Goal: Transaction & Acquisition: Purchase product/service

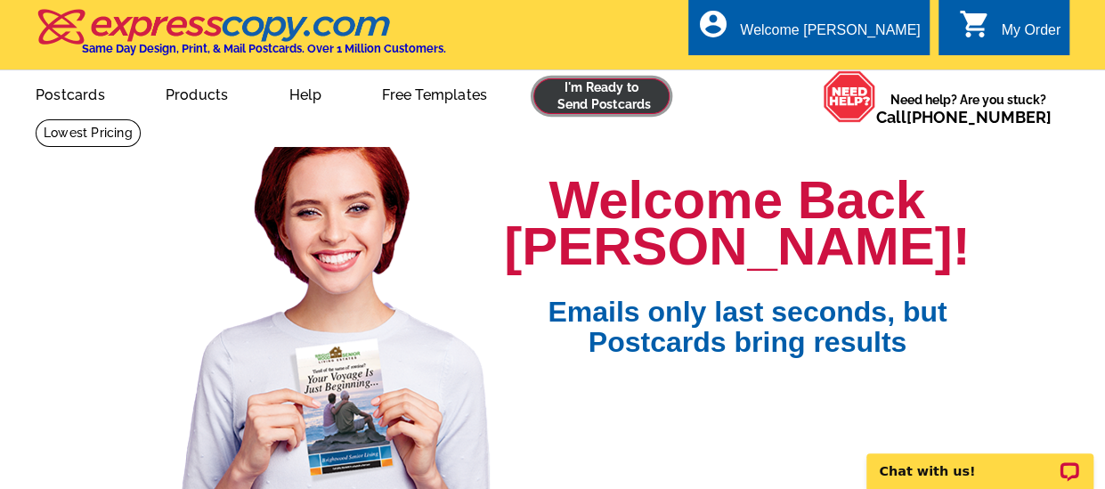
click at [652, 94] on link at bounding box center [601, 96] width 136 height 36
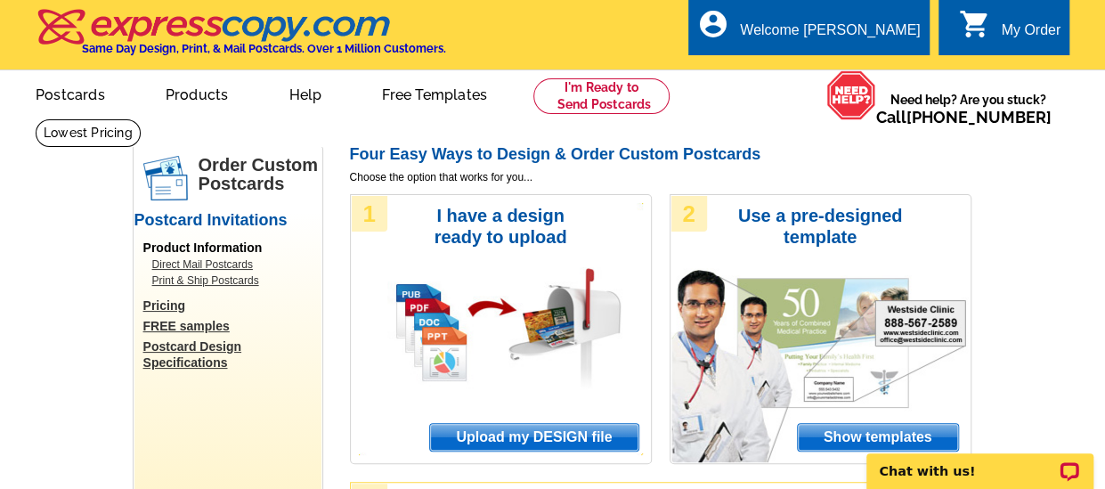
click at [568, 443] on span "Upload my DESIGN file" at bounding box center [533, 437] width 207 height 27
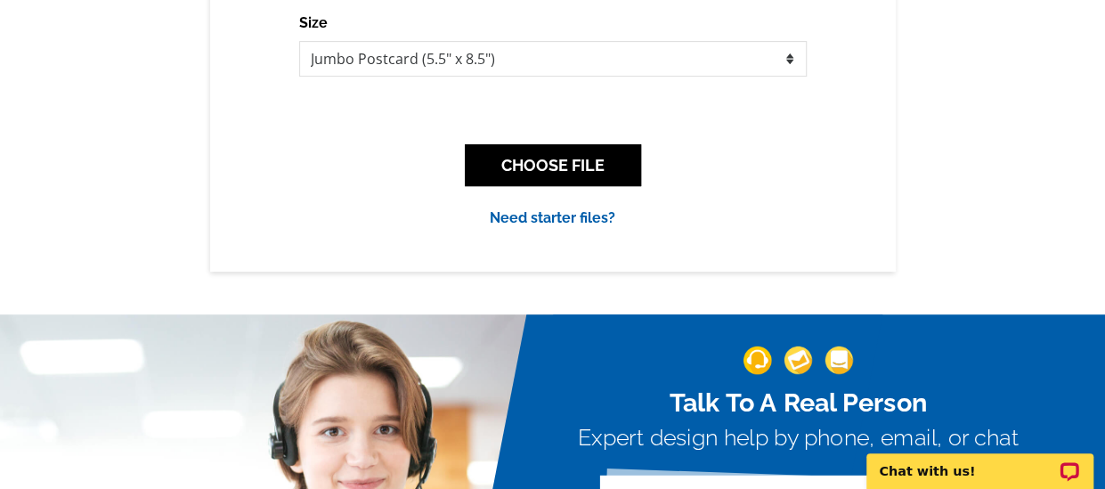
scroll to position [356, 0]
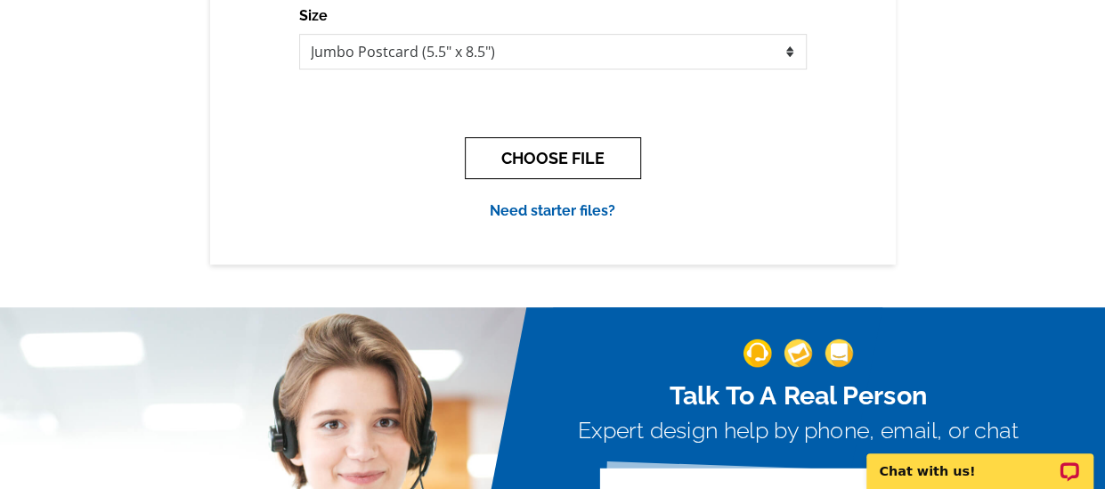
click at [564, 174] on button "CHOOSE FILE" at bounding box center [553, 158] width 176 height 42
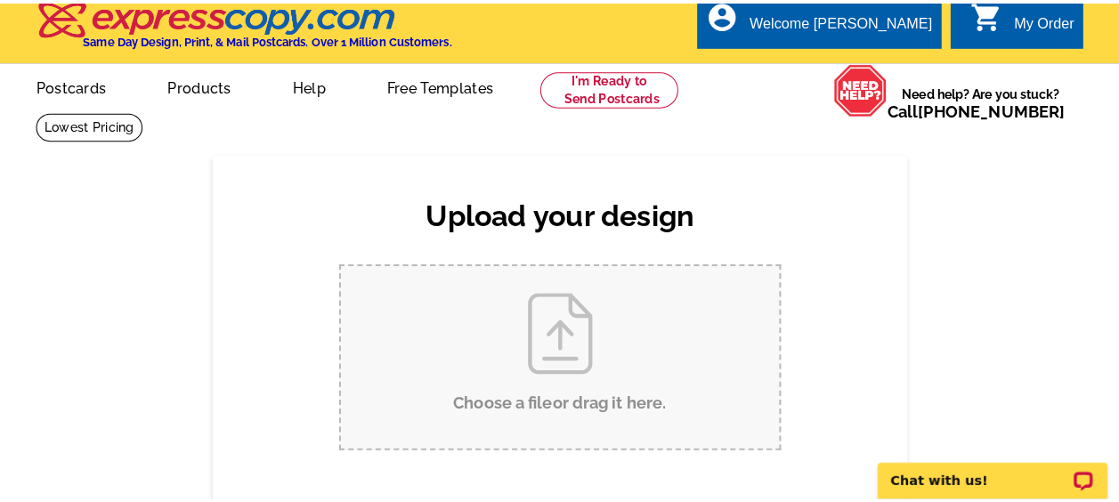
scroll to position [0, 0]
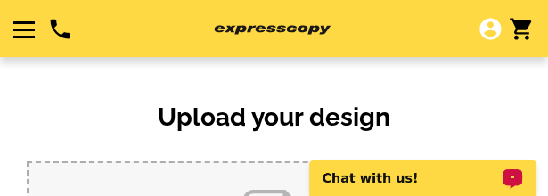
click at [470, 126] on h2 "Upload your design" at bounding box center [274, 117] width 459 height 30
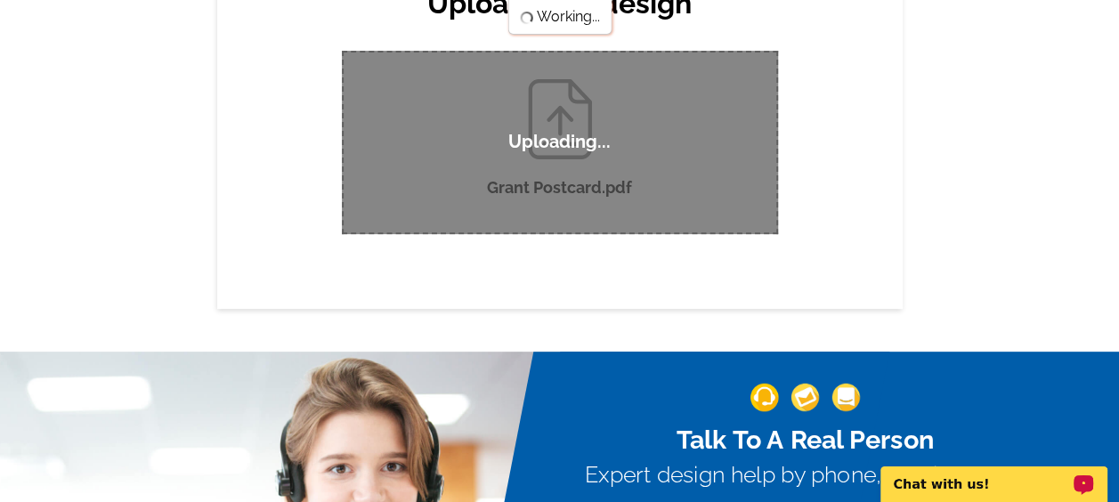
scroll to position [178, 0]
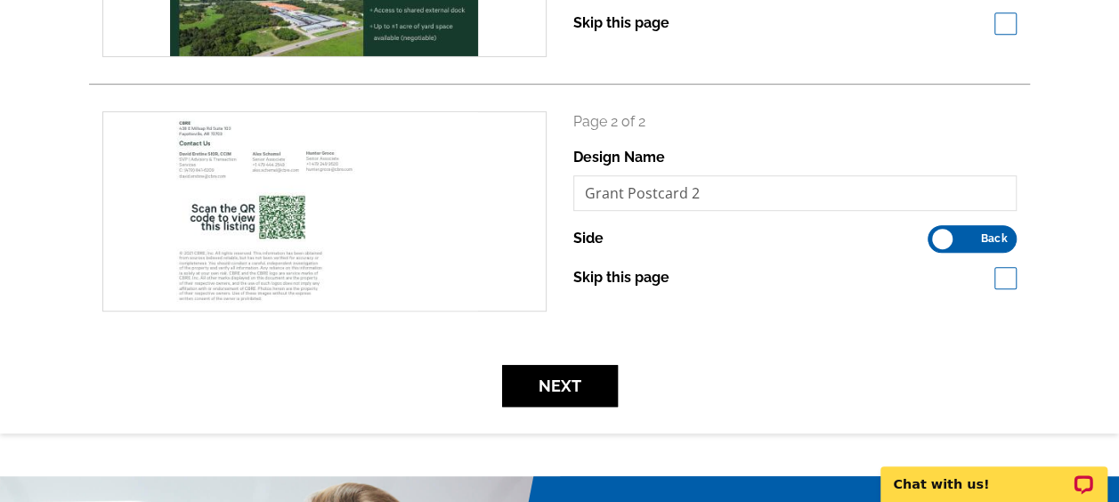
scroll to position [445, 0]
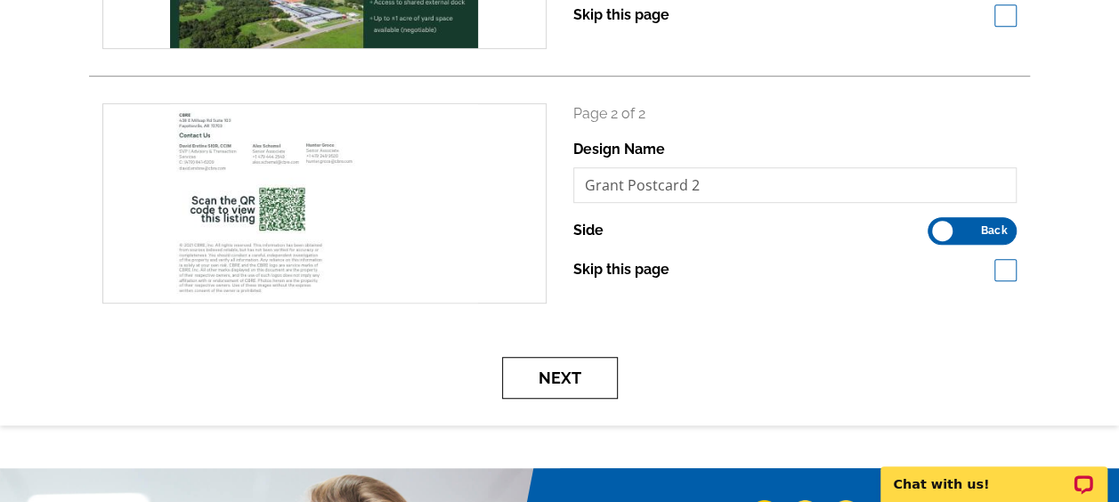
click at [579, 370] on button "Next" at bounding box center [560, 378] width 116 height 42
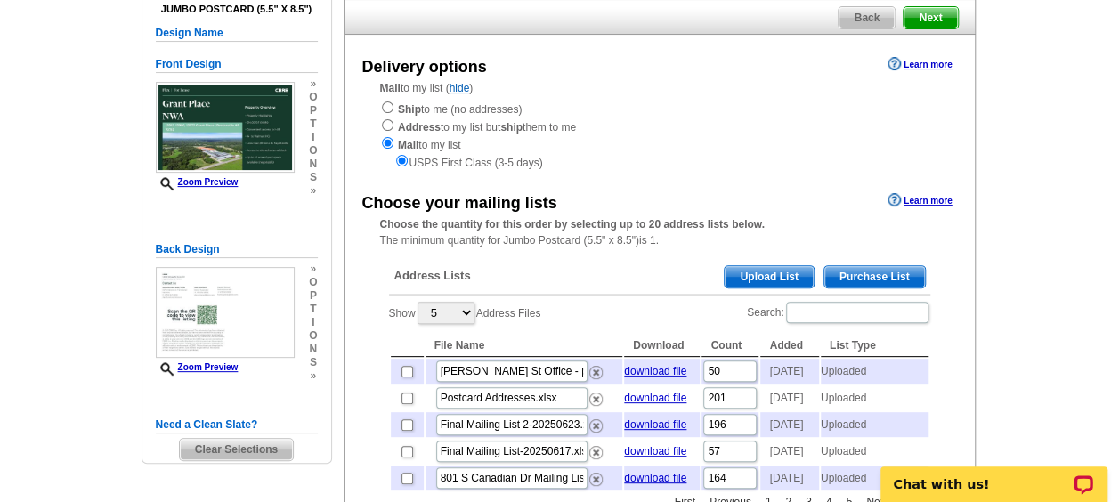
scroll to position [178, 0]
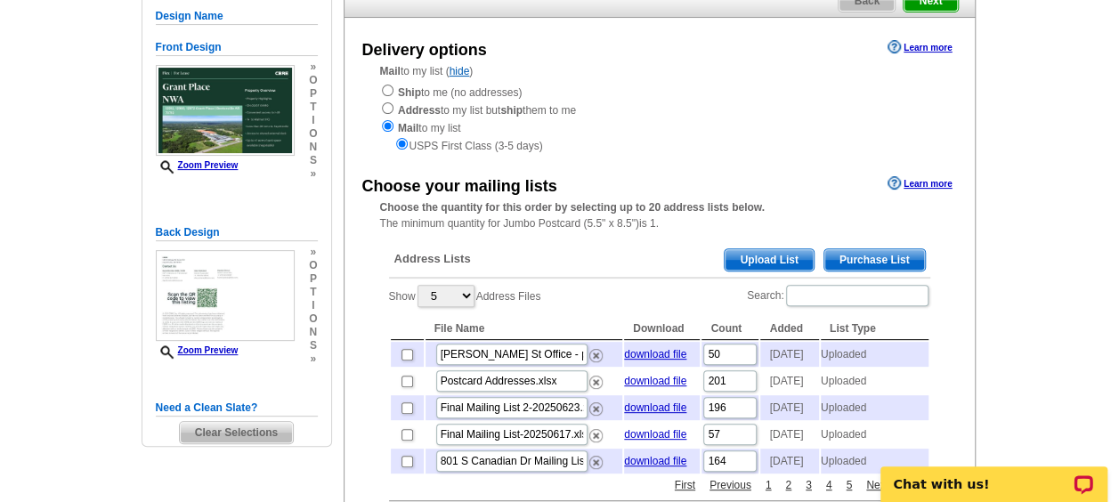
click at [793, 258] on span "Upload List" at bounding box center [769, 259] width 88 height 21
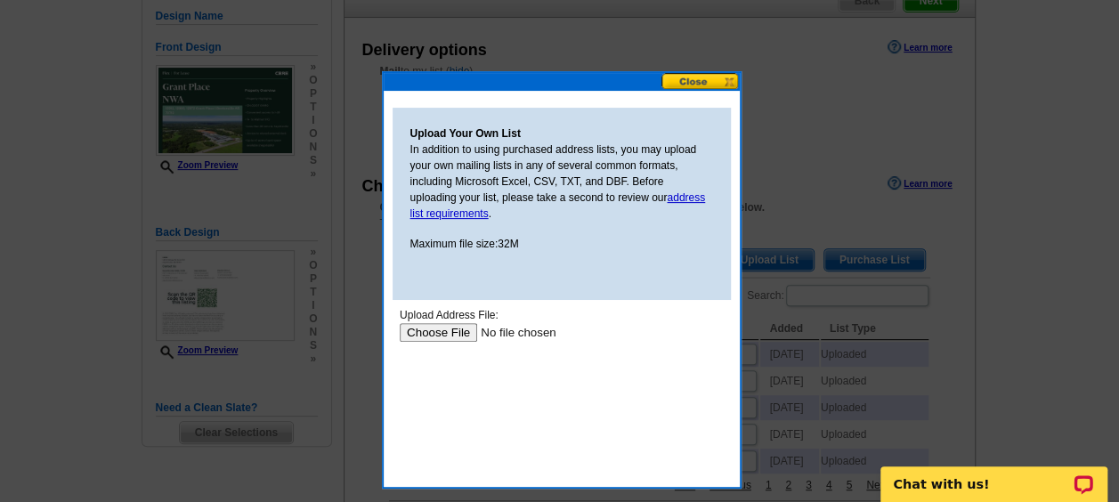
scroll to position [0, 0]
click at [461, 332] on input "file" at bounding box center [511, 332] width 225 height 19
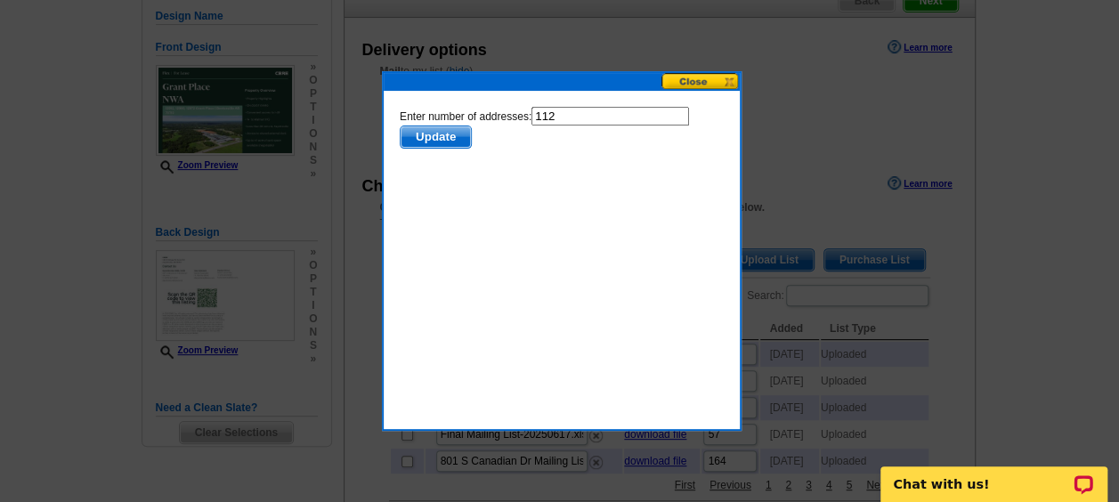
click at [424, 130] on span "Update" at bounding box center [435, 136] width 70 height 21
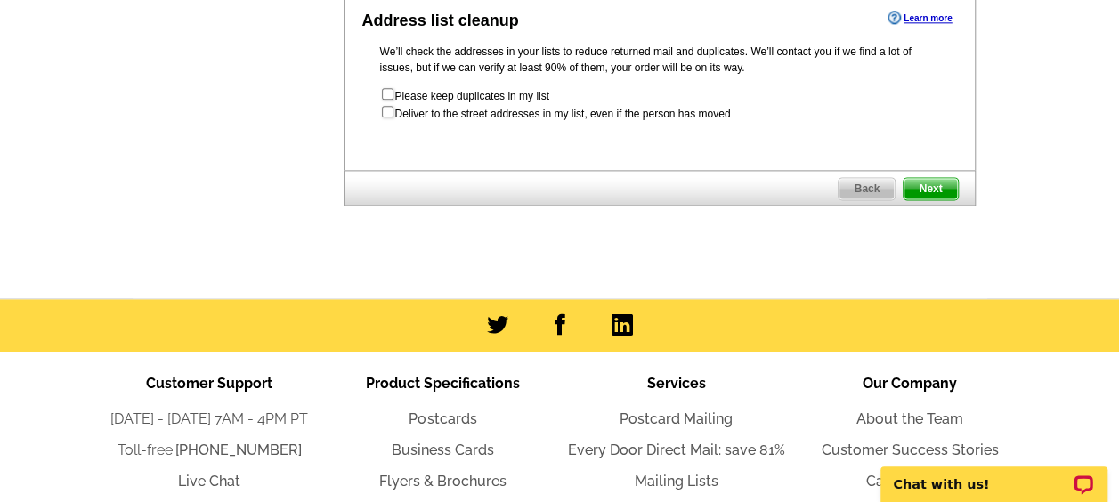
scroll to position [1158, 0]
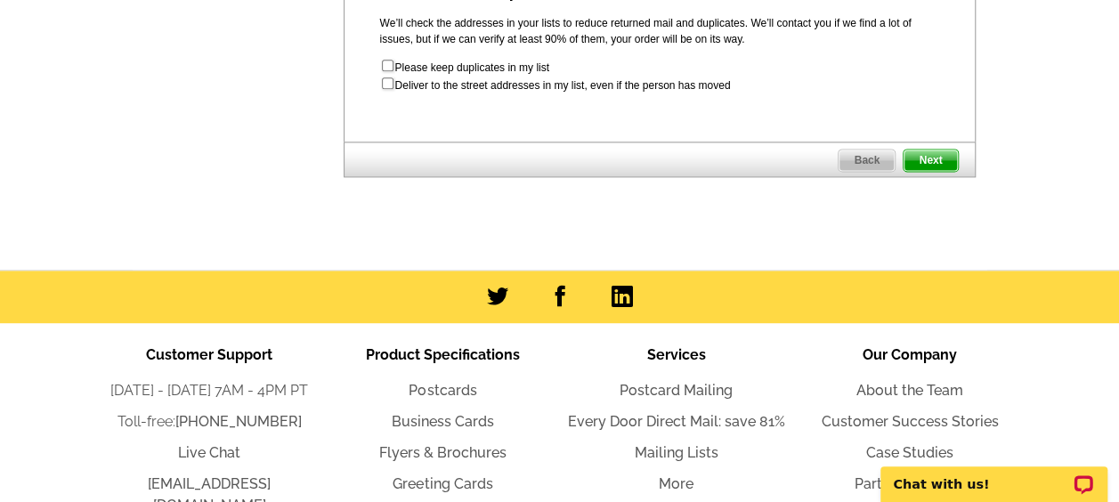
click at [940, 171] on span "Next" at bounding box center [930, 160] width 53 height 21
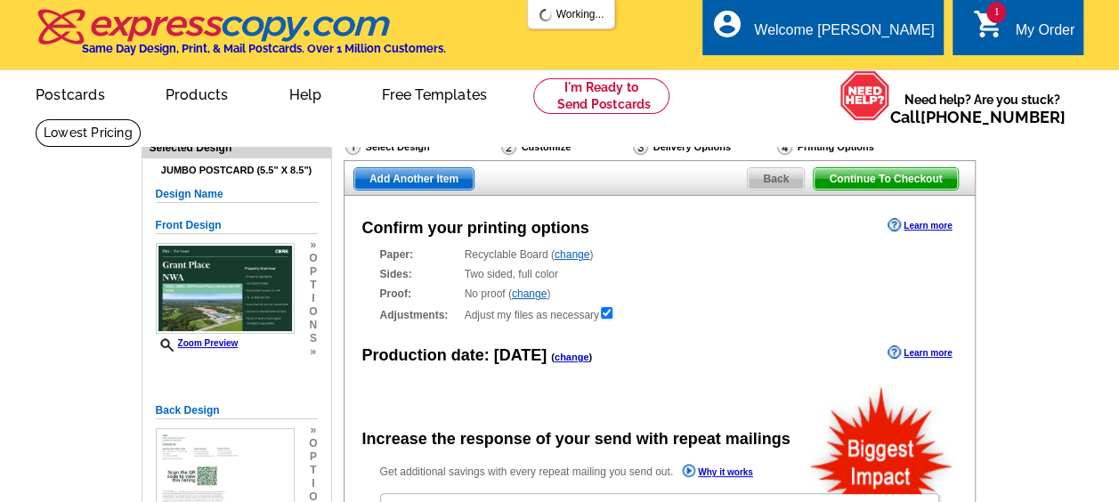
radio input "false"
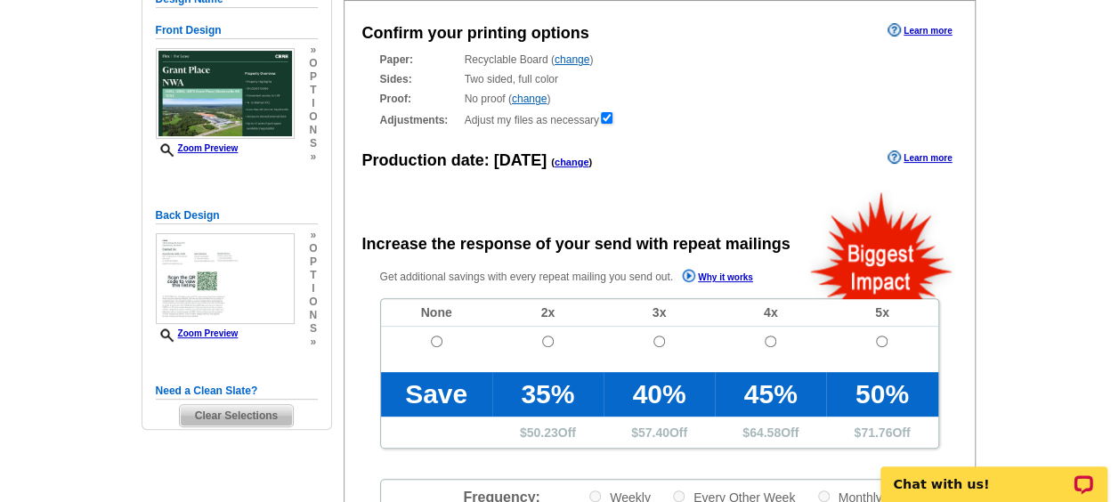
scroll to position [178, 0]
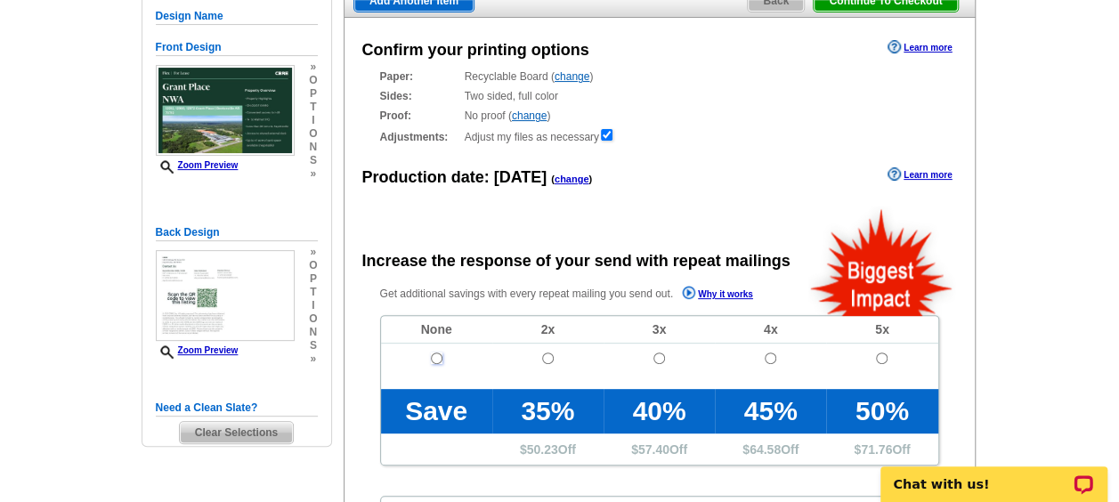
click at [431, 353] on input "radio" at bounding box center [437, 359] width 12 height 12
radio input "true"
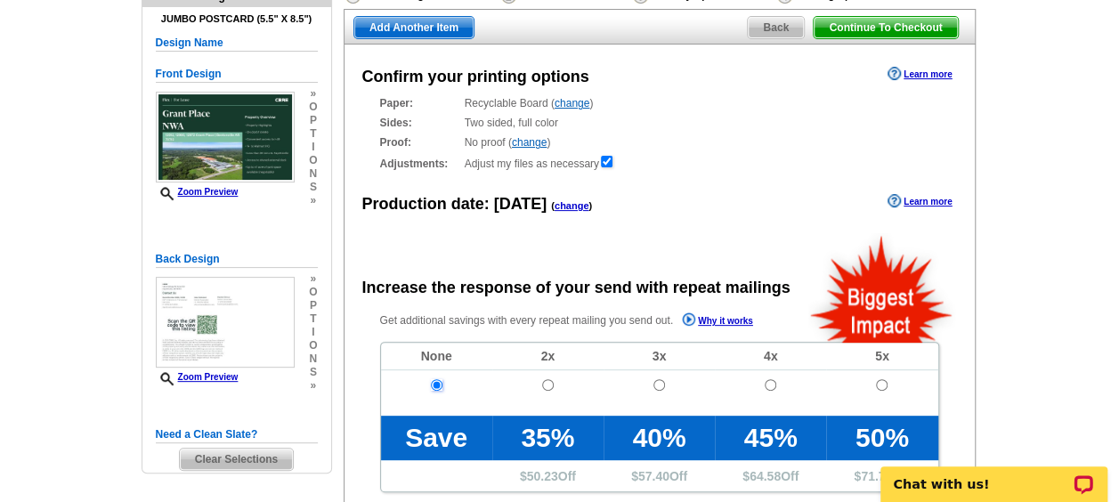
scroll to position [0, 0]
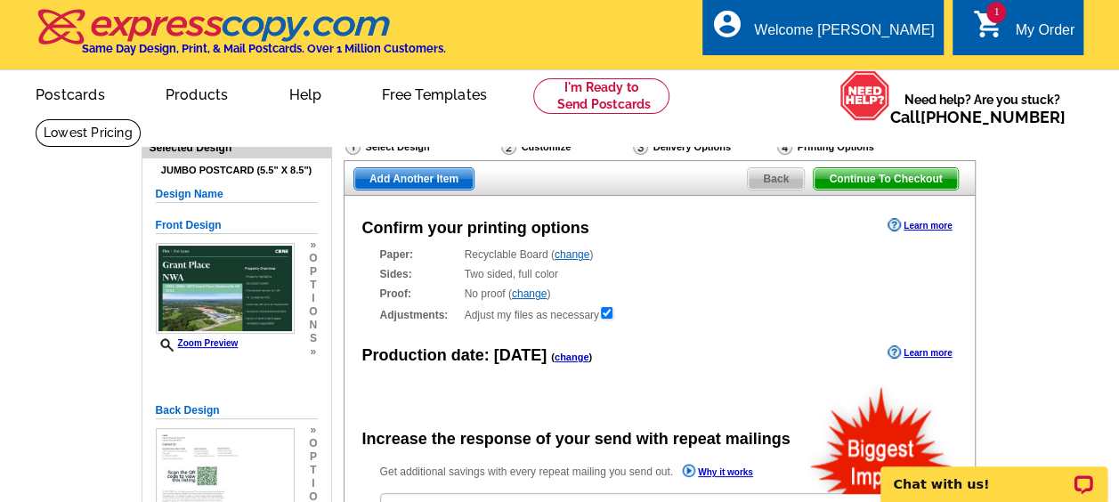
click at [926, 184] on span "Continue To Checkout" at bounding box center [885, 178] width 143 height 21
